Goal: Task Accomplishment & Management: Manage account settings

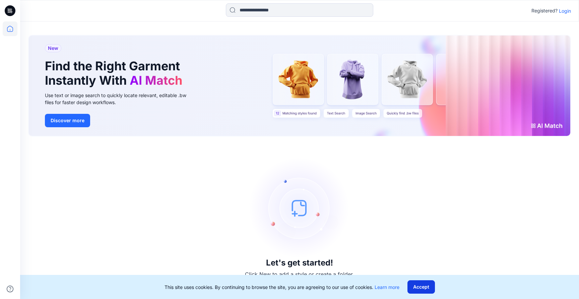
click at [423, 286] on button "Accept" at bounding box center [421, 287] width 27 height 13
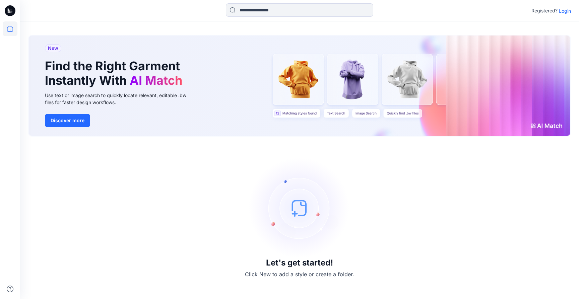
click at [567, 10] on p "Login" at bounding box center [565, 10] width 12 height 7
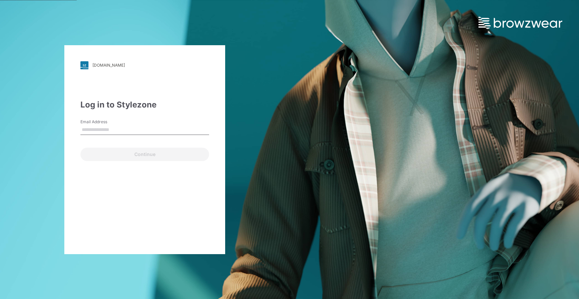
type input "**********"
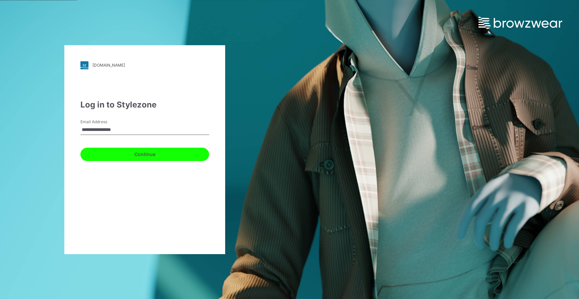
click at [154, 156] on button "Continue" at bounding box center [144, 154] width 129 height 13
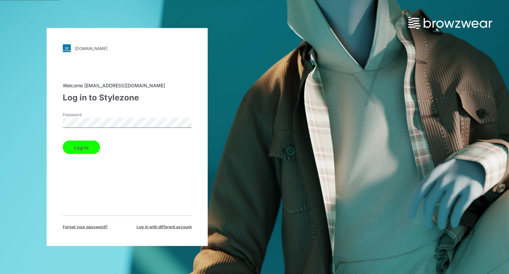
click at [61, 121] on div "walmart.stylezone.com Loading... Welcome nmoon@saramax.com Log in to Stylezone …" at bounding box center [127, 137] width 161 height 218
click at [58, 123] on div "walmart.stylezone.com Loading... Welcome nmoon@saramax.com Log in to Stylezone …" at bounding box center [127, 137] width 161 height 218
click at [91, 145] on button "Log in" at bounding box center [81, 146] width 37 height 13
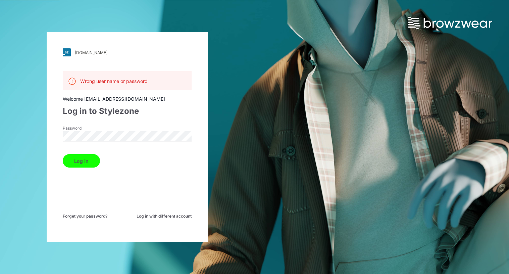
click at [89, 161] on button "Log in" at bounding box center [81, 160] width 37 height 13
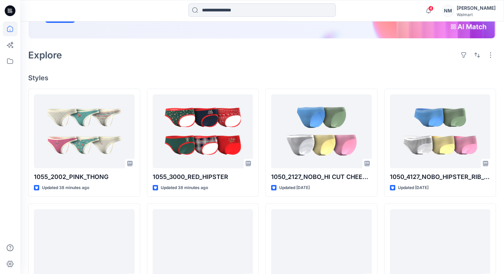
scroll to position [164, 0]
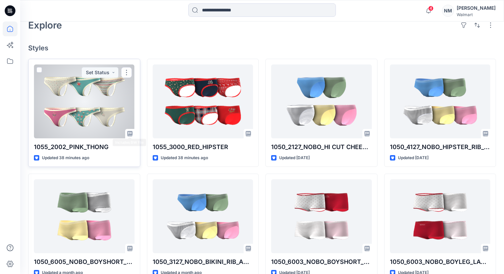
click at [115, 110] on div at bounding box center [84, 101] width 101 height 74
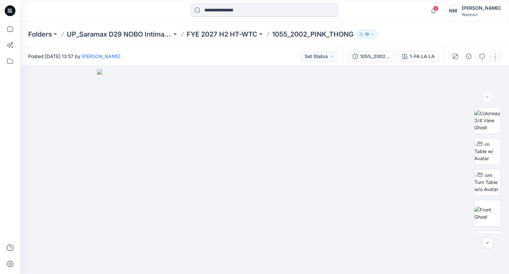
click at [496, 58] on button "button" at bounding box center [495, 56] width 11 height 11
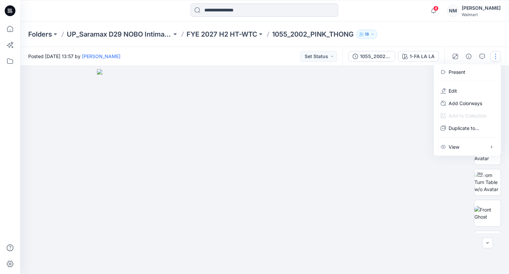
click at [413, 92] on img at bounding box center [264, 171] width 335 height 205
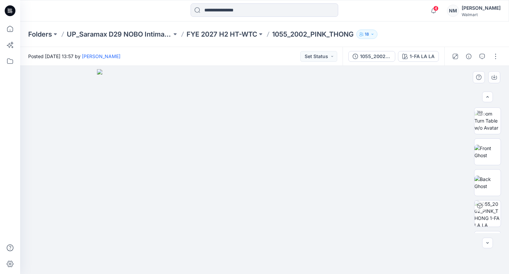
scroll to position [117, 0]
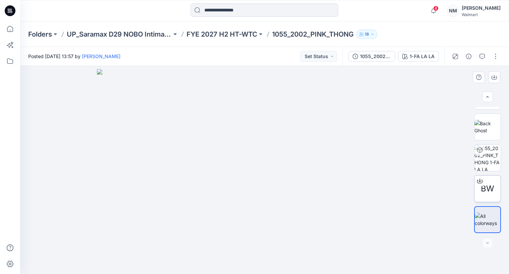
click at [492, 194] on span "BW" at bounding box center [486, 188] width 13 height 12
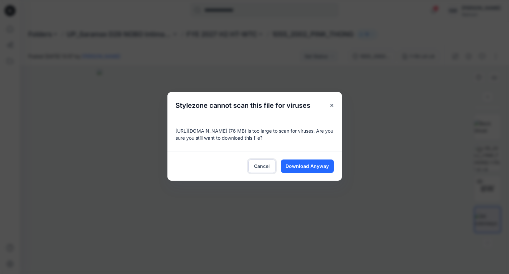
click at [260, 166] on span "Cancel" at bounding box center [262, 165] width 16 height 7
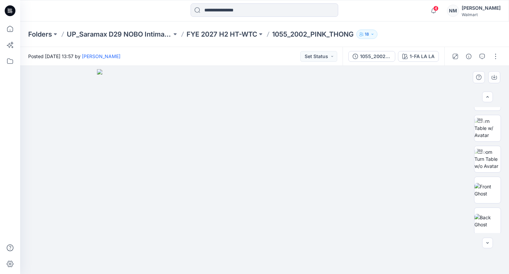
scroll to position [0, 0]
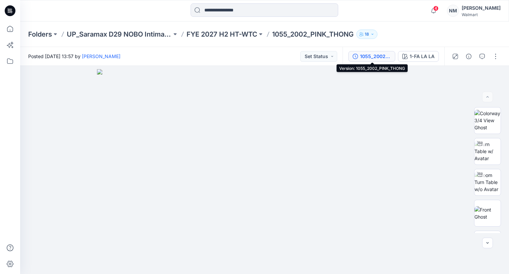
click at [387, 56] on div "1055_2002_PINK_THONG" at bounding box center [375, 56] width 31 height 7
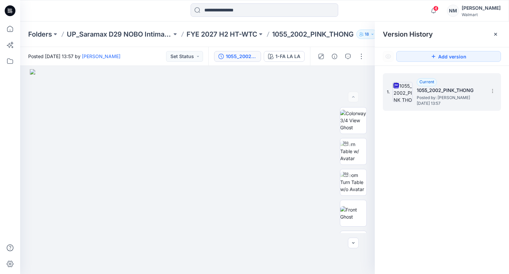
click at [449, 97] on span "Posted by: [PERSON_NAME]" at bounding box center [449, 97] width 67 height 7
click at [493, 92] on icon at bounding box center [492, 90] width 5 height 5
click at [348, 90] on img at bounding box center [197, 171] width 335 height 205
click at [285, 58] on div "1-FA LA LA" at bounding box center [287, 56] width 25 height 7
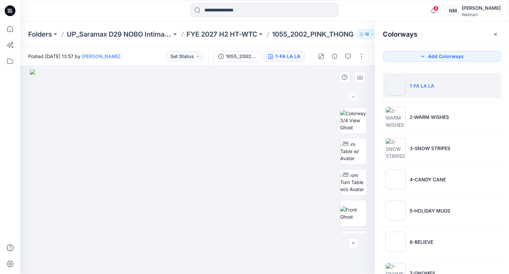
click at [288, 79] on img at bounding box center [197, 171] width 335 height 205
click at [178, 58] on button "Set Status" at bounding box center [184, 56] width 37 height 11
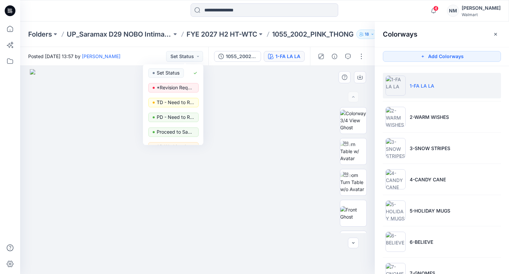
click at [277, 78] on img at bounding box center [197, 171] width 335 height 205
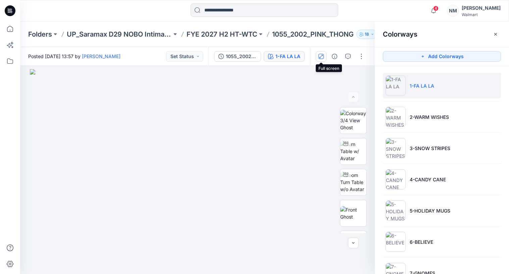
click at [321, 56] on icon "button" at bounding box center [320, 56] width 5 height 5
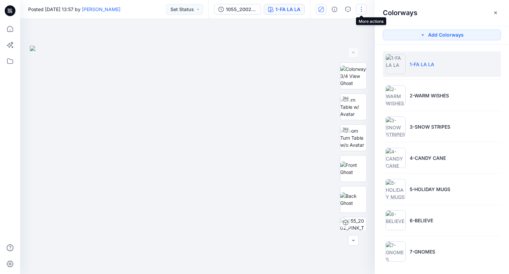
click at [361, 10] on button "button" at bounding box center [361, 9] width 11 height 11
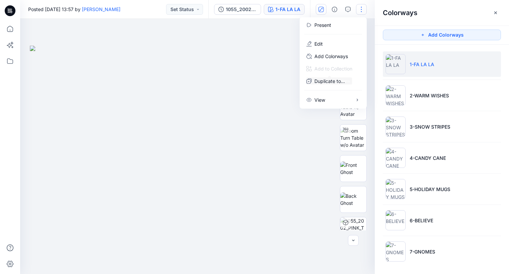
click at [229, 49] on img at bounding box center [197, 160] width 335 height 228
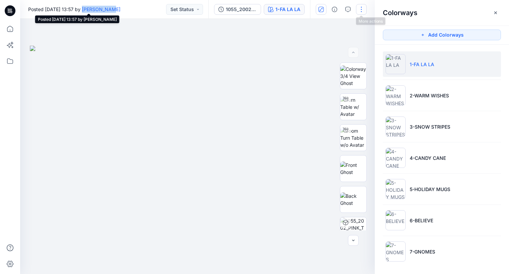
click at [362, 10] on button "button" at bounding box center [361, 9] width 11 height 11
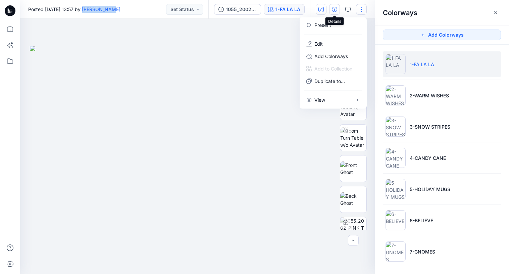
click at [334, 9] on icon "button" at bounding box center [334, 9] width 5 height 5
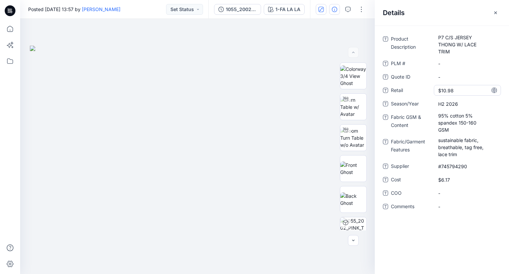
click at [445, 88] on span "$10.98" at bounding box center [467, 90] width 58 height 7
click at [448, 153] on Features "sustainable fabric, breathable, tag free, lace trim" at bounding box center [467, 146] width 58 height 21
drag, startPoint x: 448, startPoint y: 155, endPoint x: 453, endPoint y: 172, distance: 17.4
click at [448, 155] on textarea "**********" at bounding box center [467, 146] width 67 height 21
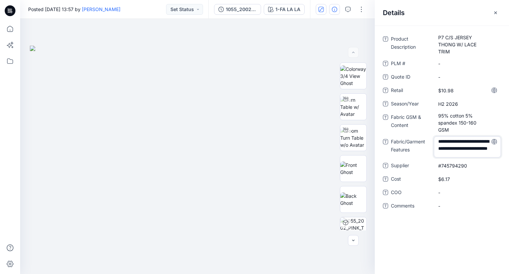
type textarea "**********"
click at [461, 212] on div "**********" at bounding box center [442, 126] width 118 height 185
click at [450, 194] on span "-" at bounding box center [467, 192] width 58 height 7
type textarea "*****"
click at [447, 233] on div "Product Description P7 C/S JERSEY THONG W/ LACE TRIM PLM # - Quote ID - Retail …" at bounding box center [442, 149] width 134 height 248
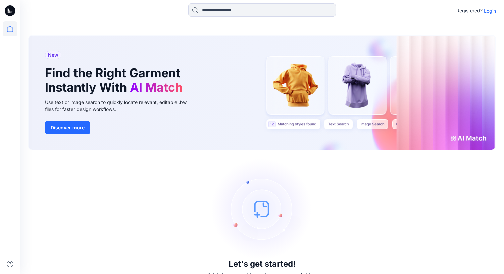
drag, startPoint x: 490, startPoint y: 11, endPoint x: 487, endPoint y: 15, distance: 5.0
click at [489, 11] on p "Login" at bounding box center [489, 10] width 12 height 7
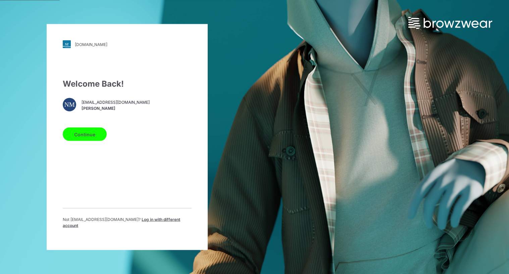
click at [91, 137] on button "Continue" at bounding box center [85, 133] width 44 height 13
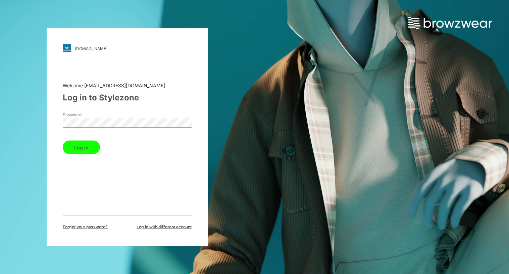
click at [90, 149] on button "Log in" at bounding box center [81, 146] width 37 height 13
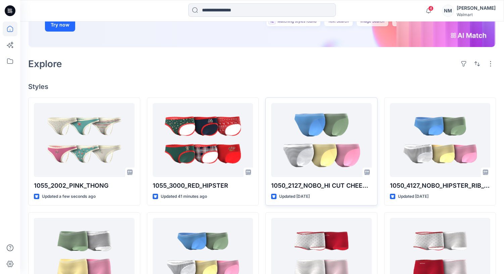
scroll to position [132, 0]
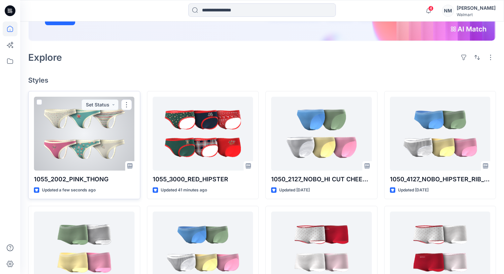
click at [124, 137] on div at bounding box center [84, 134] width 101 height 74
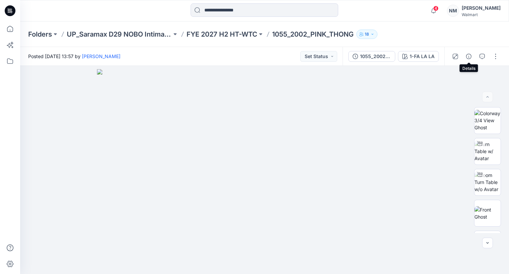
click at [470, 58] on icon "button" at bounding box center [468, 56] width 5 height 5
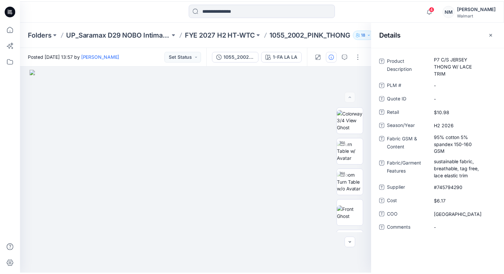
scroll to position [132, 0]
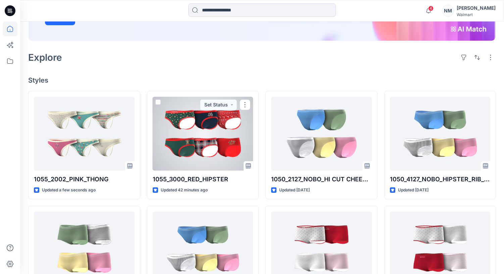
click at [238, 141] on div at bounding box center [203, 134] width 101 height 74
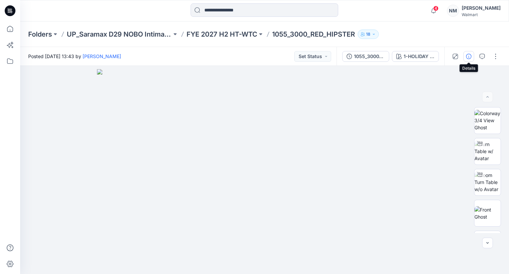
click at [469, 57] on icon "button" at bounding box center [468, 56] width 5 height 5
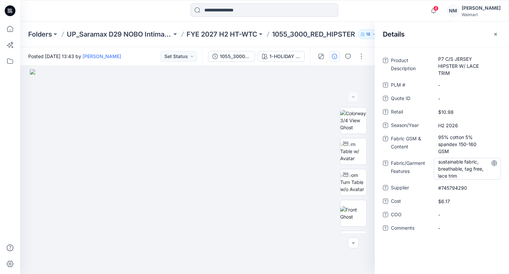
click at [447, 174] on Features "sustainable fabric, breathable, tag free, lace trim" at bounding box center [467, 168] width 58 height 21
click at [447, 176] on textarea "**********" at bounding box center [467, 168] width 67 height 21
type textarea "**********"
click at [459, 213] on span "-" at bounding box center [467, 213] width 58 height 7
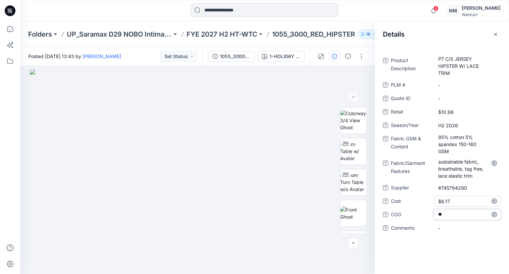
type textarea "*"
type textarea "*****"
click at [57, 87] on img at bounding box center [197, 171] width 335 height 205
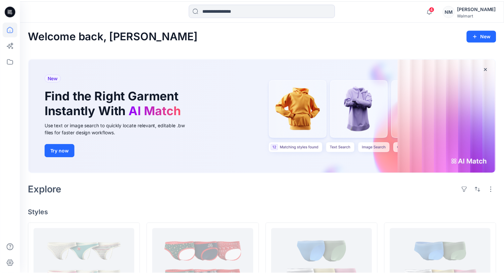
scroll to position [132, 0]
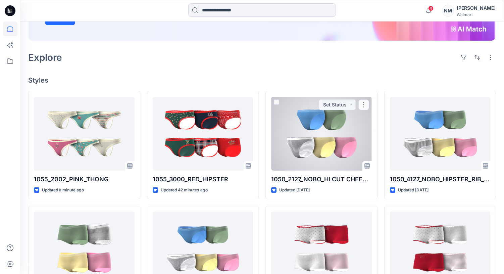
click at [326, 129] on div at bounding box center [321, 134] width 101 height 74
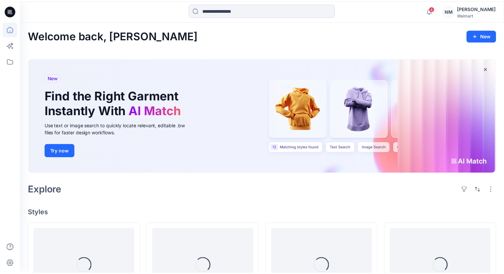
scroll to position [132, 0]
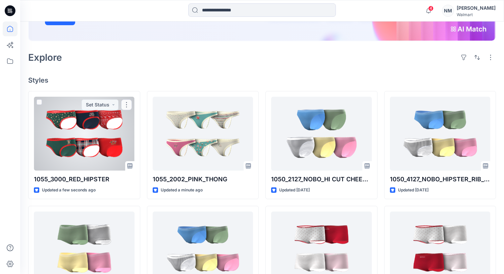
click at [120, 142] on div at bounding box center [84, 134] width 101 height 74
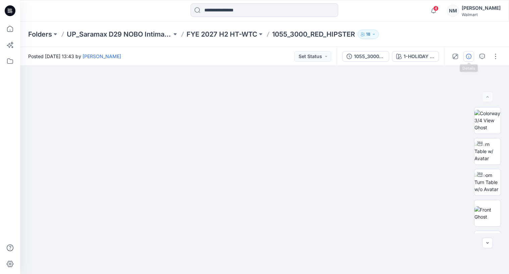
click at [469, 56] on icon "button" at bounding box center [468, 56] width 5 height 5
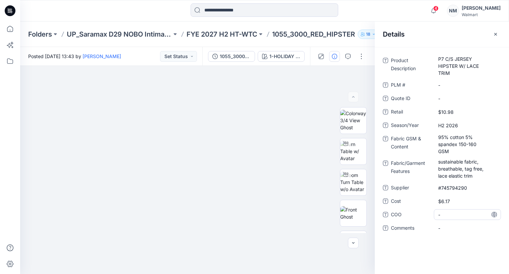
click at [467, 213] on span "-" at bounding box center [467, 214] width 58 height 7
type textarea "*****"
click at [455, 248] on div "Product Description P7 C/S JERSEY HIPSTER W/ LACE TRIM PLM # - Quote ID - Retai…" at bounding box center [442, 160] width 134 height 227
click at [362, 55] on button "button" at bounding box center [361, 56] width 11 height 11
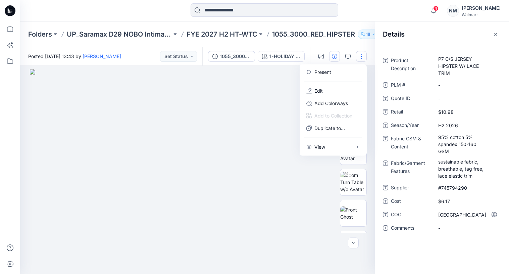
click at [261, 77] on img at bounding box center [197, 171] width 335 height 205
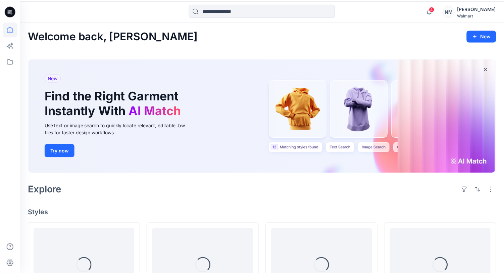
scroll to position [132, 0]
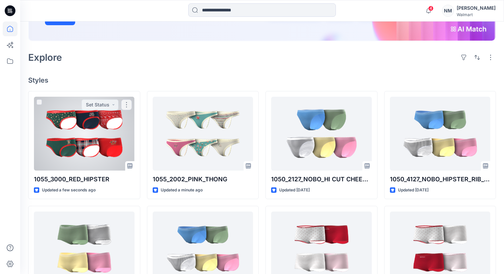
click at [110, 124] on div at bounding box center [84, 134] width 101 height 74
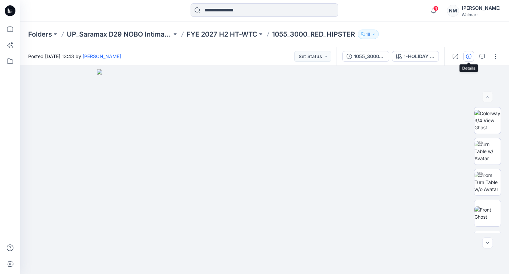
click at [469, 56] on icon "button" at bounding box center [468, 56] width 5 height 5
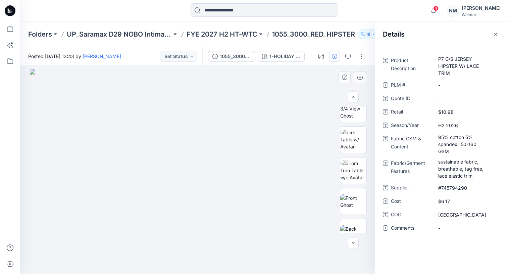
scroll to position [10, 0]
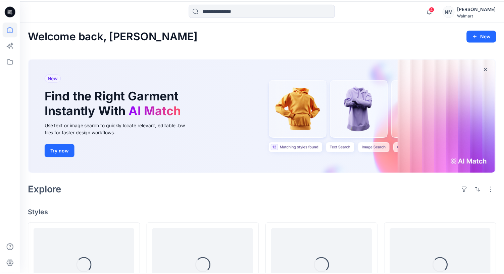
scroll to position [132, 0]
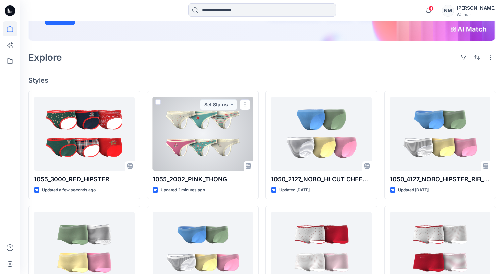
click at [224, 135] on div at bounding box center [203, 134] width 101 height 74
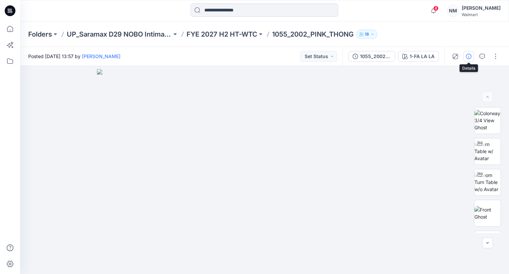
click at [468, 54] on icon "button" at bounding box center [468, 56] width 5 height 5
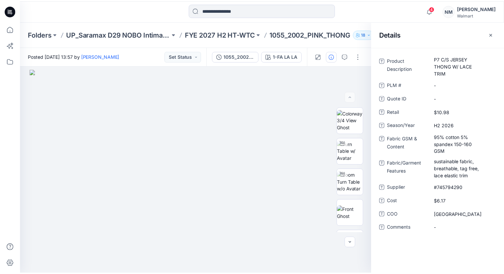
scroll to position [132, 0]
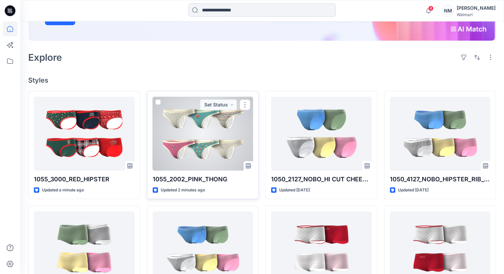
click at [210, 138] on div at bounding box center [203, 134] width 101 height 74
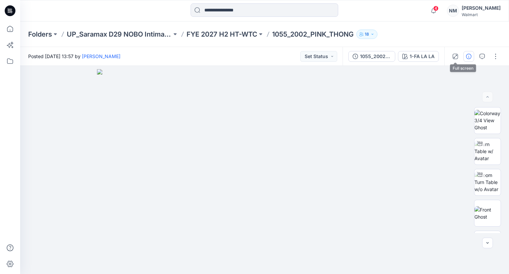
click at [468, 55] on icon "button" at bounding box center [468, 56] width 5 height 5
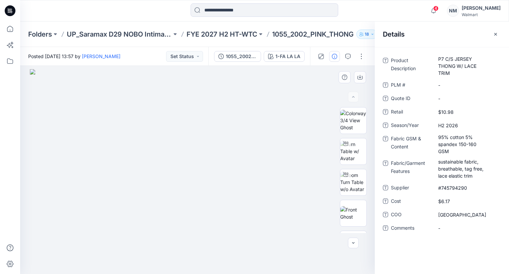
click at [44, 109] on img at bounding box center [197, 171] width 335 height 205
click at [69, 81] on img at bounding box center [197, 171] width 335 height 205
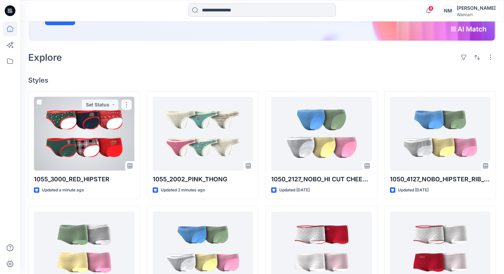
drag, startPoint x: 114, startPoint y: 126, endPoint x: 119, endPoint y: 125, distance: 5.7
click at [114, 126] on div at bounding box center [84, 134] width 101 height 74
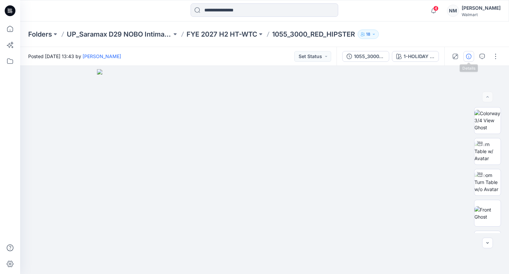
click at [469, 57] on icon "button" at bounding box center [468, 56] width 5 height 5
